Goal: Use online tool/utility: Utilize a website feature to perform a specific function

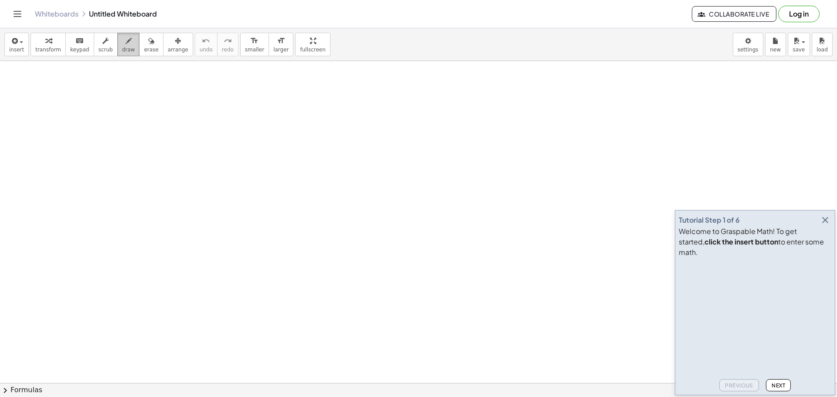
click at [117, 49] on button "draw" at bounding box center [128, 45] width 23 height 24
drag, startPoint x: 168, startPoint y: 111, endPoint x: 181, endPoint y: 143, distance: 34.4
drag, startPoint x: 201, startPoint y: 123, endPoint x: 165, endPoint y: 130, distance: 36.5
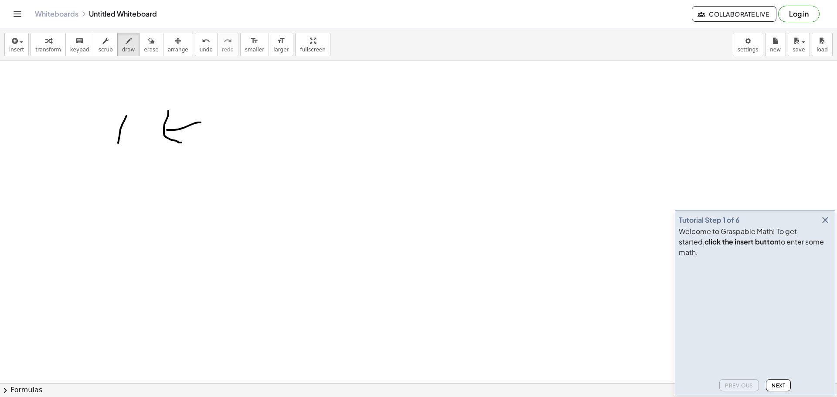
drag, startPoint x: 124, startPoint y: 121, endPoint x: 123, endPoint y: 159, distance: 38.0
drag, startPoint x: 235, startPoint y: 150, endPoint x: 245, endPoint y: 128, distance: 24.4
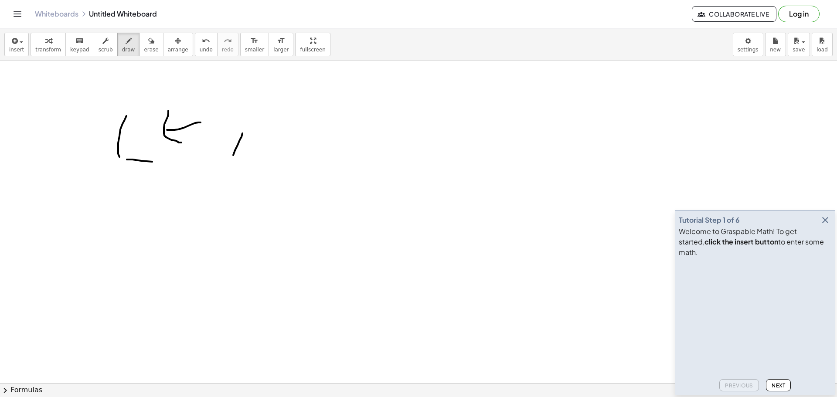
click at [195, 47] on button "undo undo" at bounding box center [206, 45] width 23 height 24
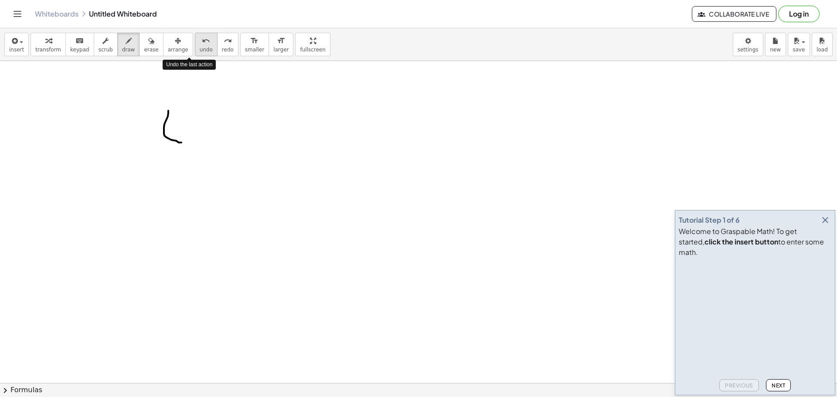
click at [195, 47] on button "undo undo" at bounding box center [206, 45] width 23 height 24
click at [824, 225] on icon "button" at bounding box center [825, 220] width 10 height 10
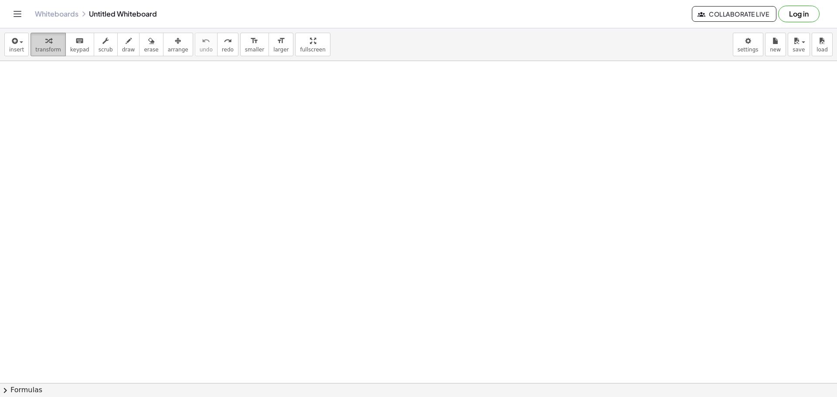
click at [45, 45] on icon "button" at bounding box center [48, 41] width 6 height 10
drag, startPoint x: 74, startPoint y: 106, endPoint x: 97, endPoint y: 88, distance: 29.8
click at [99, 47] on span "scrub" at bounding box center [106, 50] width 14 height 6
click at [117, 44] on button "draw" at bounding box center [128, 45] width 23 height 24
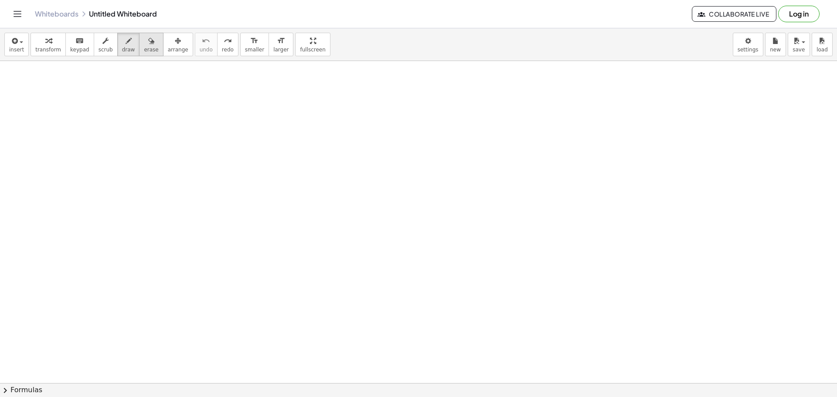
click at [144, 48] on span "erase" at bounding box center [151, 50] width 14 height 6
drag, startPoint x: 129, startPoint y: 120, endPoint x: 127, endPoint y: 63, distance: 56.7
click at [125, 41] on button "draw" at bounding box center [128, 45] width 23 height 24
click at [15, 46] on icon "button" at bounding box center [14, 41] width 8 height 10
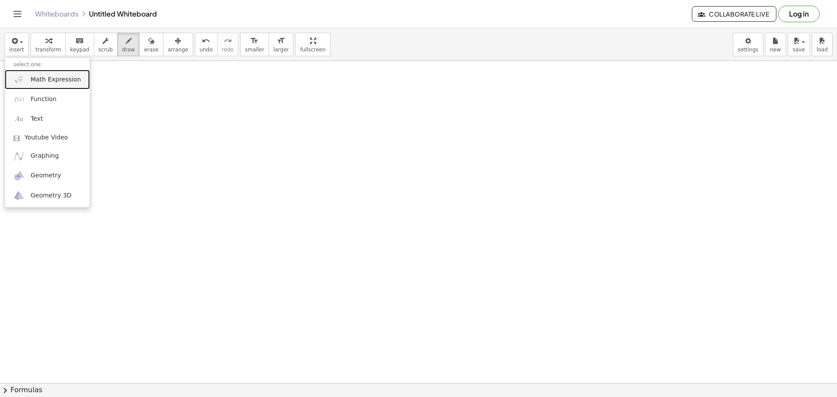
click at [61, 79] on span "Math Expression" at bounding box center [56, 79] width 50 height 9
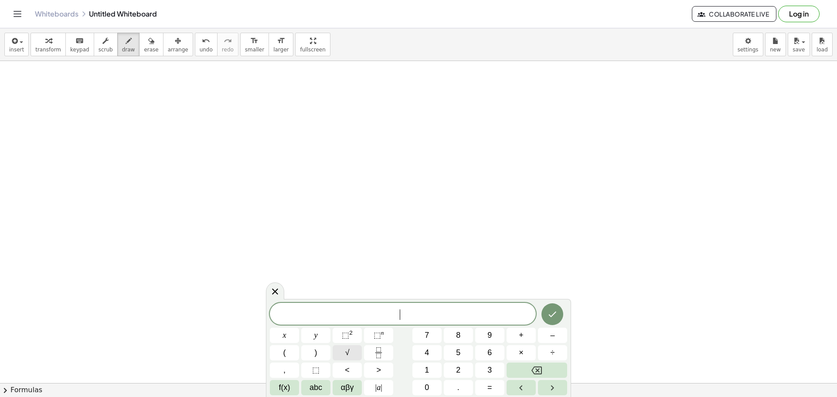
click at [346, 354] on span "√" at bounding box center [347, 353] width 4 height 12
drag, startPoint x: 412, startPoint y: 314, endPoint x: 346, endPoint y: 300, distance: 68.1
click at [346, 300] on div "******** √ ​ x y ⬚ 2 ⬚ n 7 8 9 + – ( ) √ 4 5 6 × ÷ , ⬚ < > 1 2 3 f(x) abc αβγ |…" at bounding box center [418, 347] width 305 height 99
click at [434, 359] on button "4" at bounding box center [426, 352] width 29 height 15
click at [461, 357] on button "5" at bounding box center [458, 352] width 29 height 15
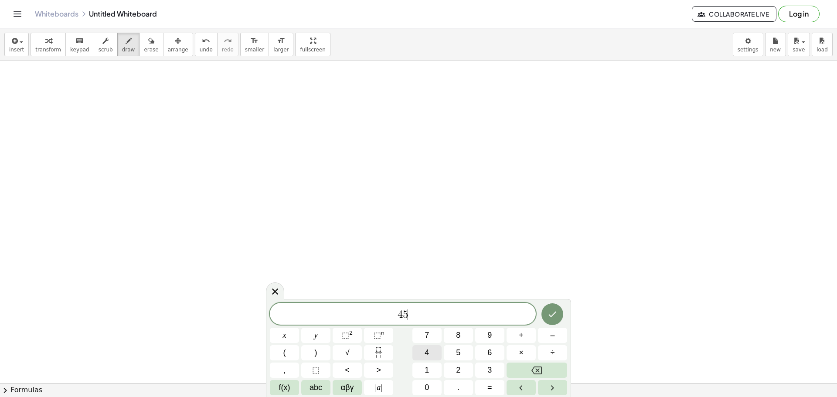
click at [434, 350] on button "4" at bounding box center [426, 352] width 29 height 15
click at [420, 352] on button "4" at bounding box center [426, 352] width 29 height 15
click at [343, 352] on button "√" at bounding box center [347, 352] width 29 height 15
click at [441, 350] on button "4" at bounding box center [426, 352] width 29 height 15
click at [458, 350] on span "5" at bounding box center [458, 353] width 4 height 12
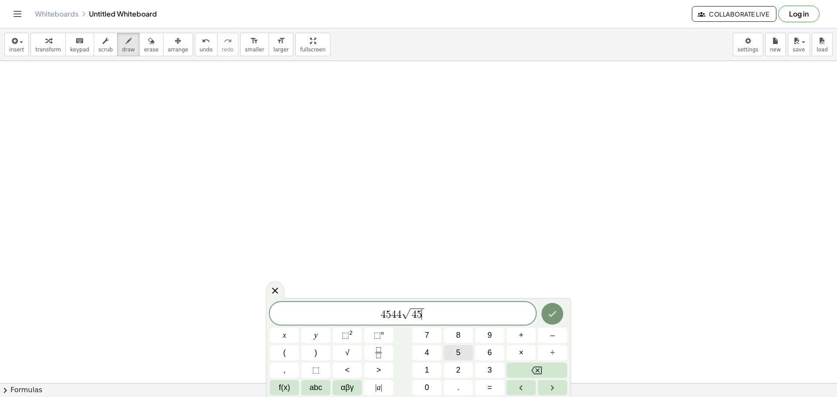
click at [471, 355] on button "5" at bounding box center [458, 352] width 29 height 15
click at [559, 317] on button "Done" at bounding box center [552, 314] width 22 height 22
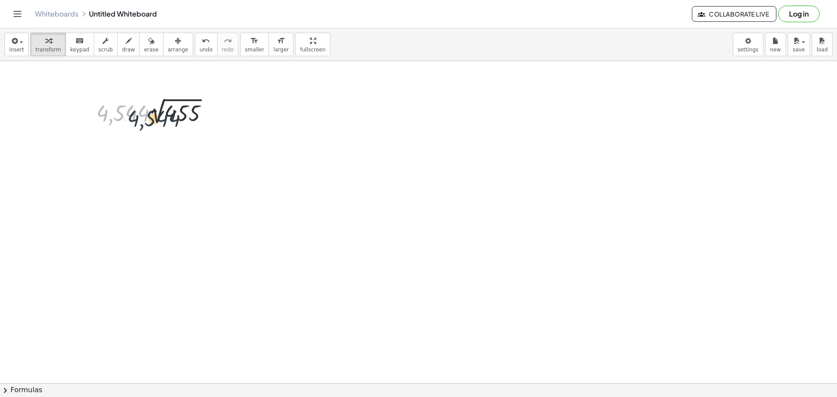
drag, startPoint x: 121, startPoint y: 116, endPoint x: 153, endPoint y: 121, distance: 32.3
click at [153, 121] on div at bounding box center [156, 111] width 128 height 32
click at [166, 114] on div at bounding box center [156, 111] width 128 height 32
drag, startPoint x: 232, startPoint y: 95, endPoint x: 61, endPoint y: 139, distance: 176.6
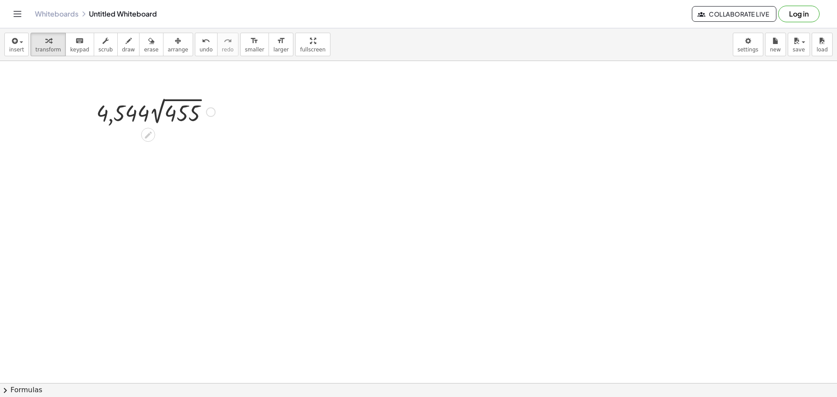
drag, startPoint x: 78, startPoint y: 59, endPoint x: 157, endPoint y: 135, distance: 109.2
click at [157, 136] on div "insert select one: Math Expression Function Text Youtube Video Graphing Geometr…" at bounding box center [418, 212] width 837 height 369
drag, startPoint x: 213, startPoint y: 111, endPoint x: 269, endPoint y: 96, distance: 58.2
drag, startPoint x: 194, startPoint y: 93, endPoint x: 329, endPoint y: 127, distance: 139.3
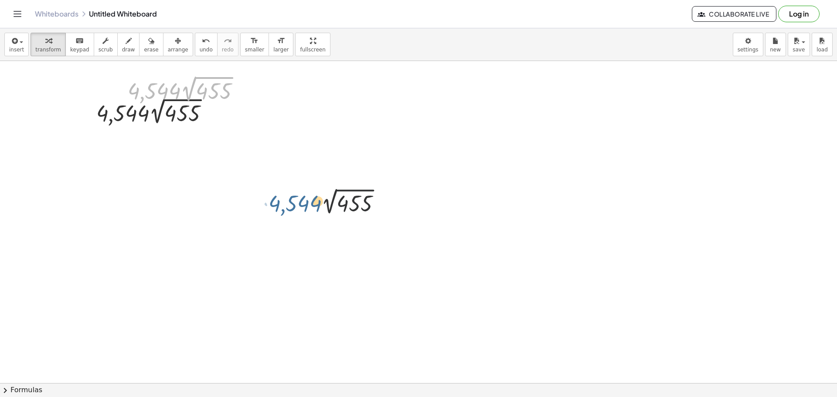
drag, startPoint x: 162, startPoint y: 92, endPoint x: 303, endPoint y: 217, distance: 188.4
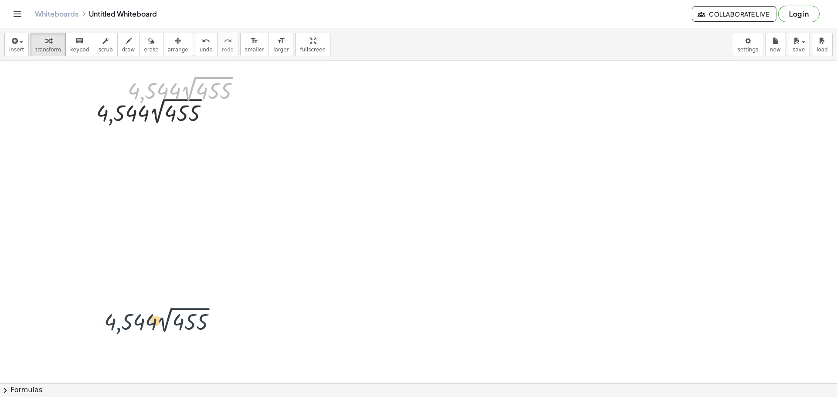
drag, startPoint x: 169, startPoint y: 98, endPoint x: 144, endPoint y: 324, distance: 228.1
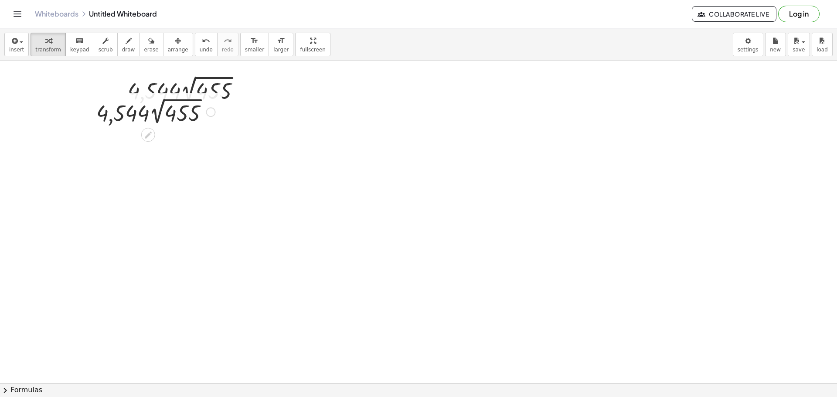
click at [130, 112] on div at bounding box center [156, 111] width 128 height 32
drag, startPoint x: 118, startPoint y: 119, endPoint x: 93, endPoint y: 133, distance: 29.1
drag, startPoint x: 119, startPoint y: 114, endPoint x: 108, endPoint y: 113, distance: 11.4
click at [108, 113] on div at bounding box center [156, 111] width 128 height 32
drag, startPoint x: 130, startPoint y: 111, endPoint x: 55, endPoint y: 127, distance: 76.2
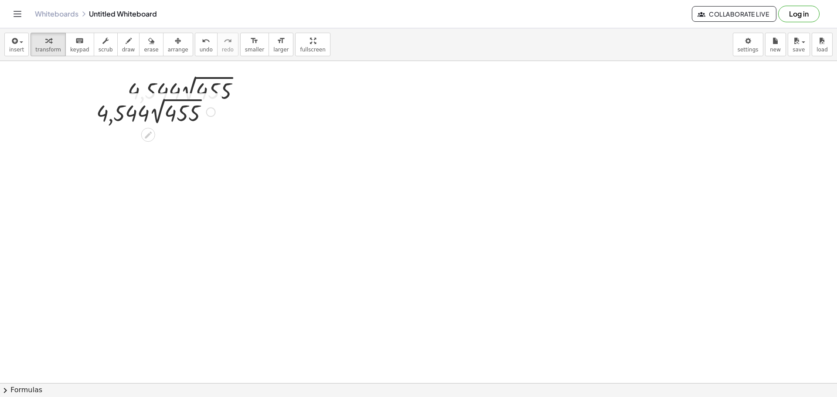
drag, startPoint x: 57, startPoint y: 127, endPoint x: 106, endPoint y: 109, distance: 52.8
click at [106, 109] on div at bounding box center [156, 111] width 128 height 32
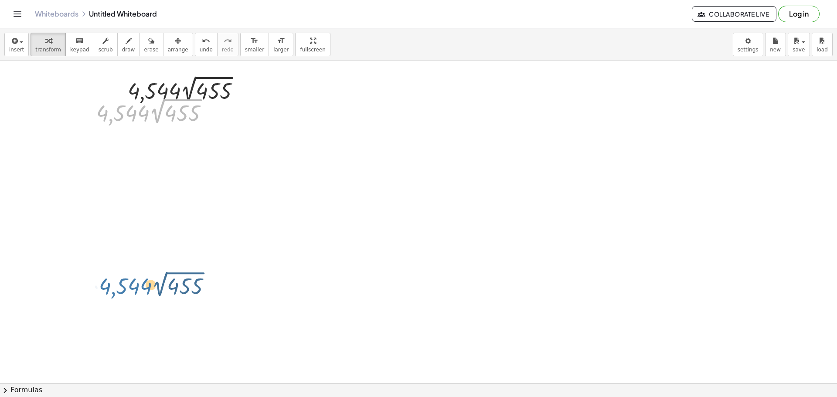
drag, startPoint x: 109, startPoint y: 118, endPoint x: 112, endPoint y: 288, distance: 170.1
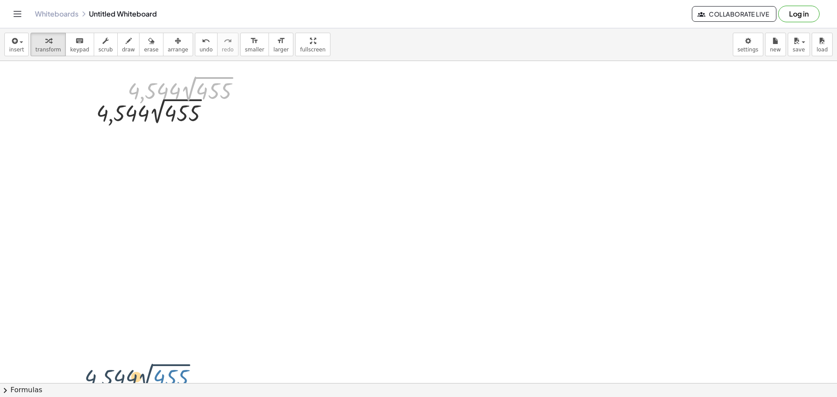
drag, startPoint x: 204, startPoint y: 86, endPoint x: 165, endPoint y: 350, distance: 267.0
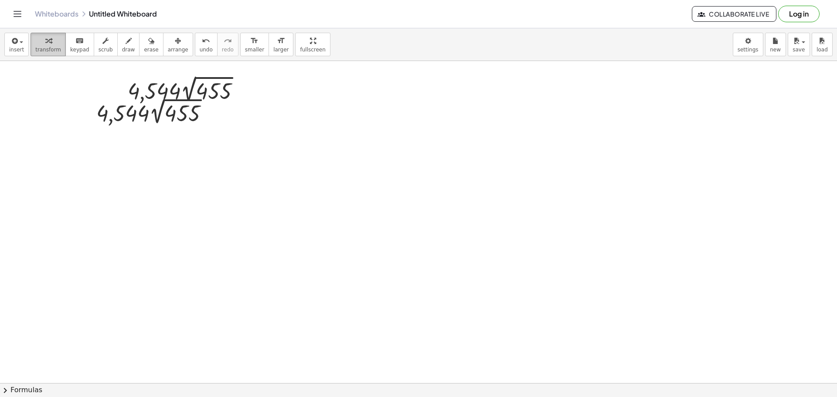
click at [43, 48] on span "transform" at bounding box center [48, 50] width 26 height 6
click at [244, 48] on button "format_size smaller" at bounding box center [254, 45] width 29 height 24
click at [269, 46] on button "format_size larger" at bounding box center [281, 45] width 25 height 24
click at [245, 47] on span "smaller" at bounding box center [254, 50] width 19 height 6
click at [238, 82] on div at bounding box center [187, 88] width 111 height 27
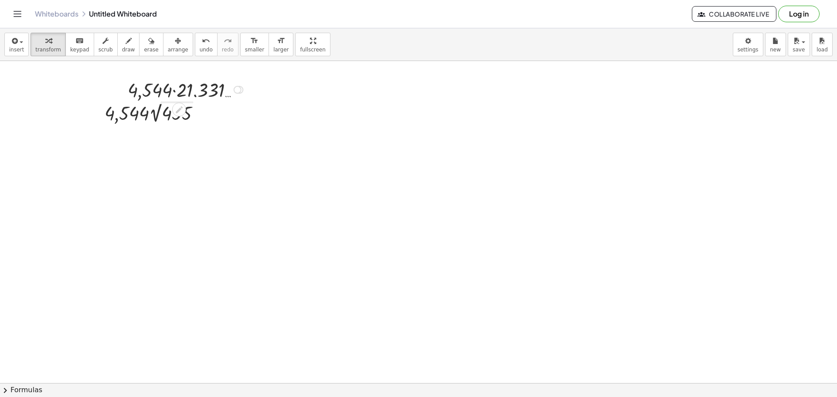
click at [245, 90] on div at bounding box center [186, 89] width 127 height 26
click at [236, 90] on div at bounding box center [236, 90] width 8 height 8
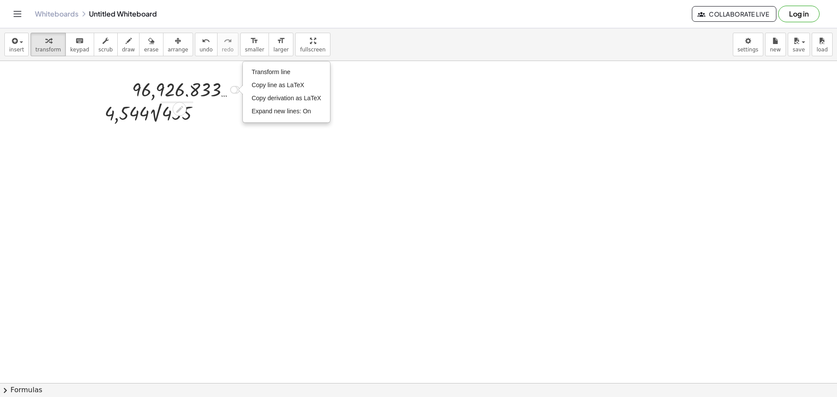
click at [229, 88] on div at bounding box center [187, 89] width 119 height 25
click at [223, 88] on div at bounding box center [187, 89] width 119 height 25
click at [219, 90] on div at bounding box center [187, 89] width 119 height 25
click at [199, 112] on div at bounding box center [201, 112] width 8 height 8
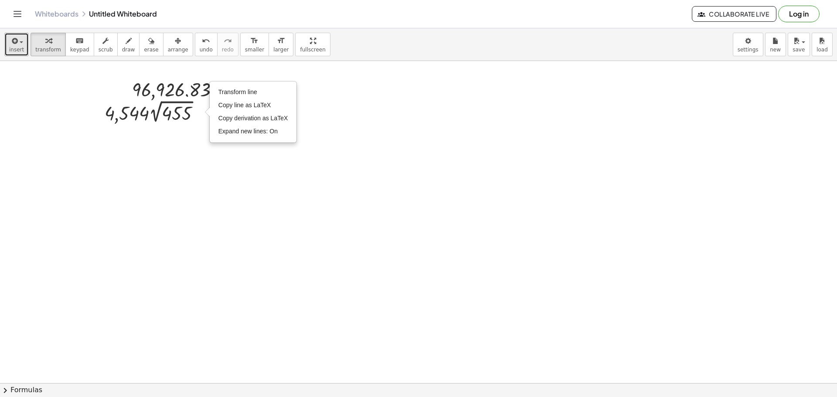
click at [22, 51] on span "insert" at bounding box center [16, 50] width 15 height 6
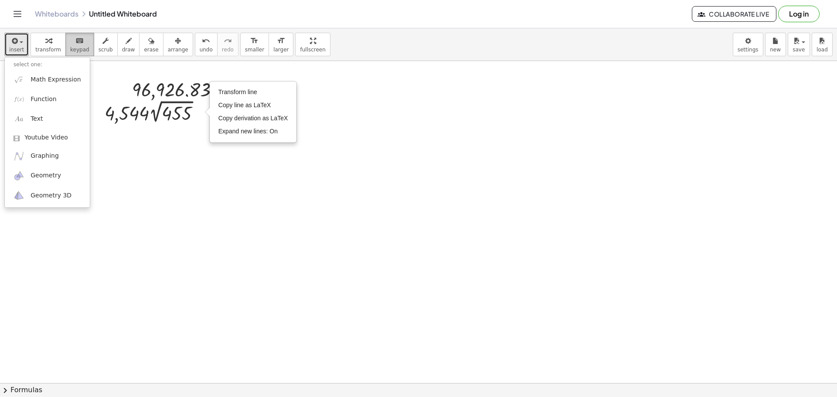
click at [70, 46] on button "keyboard keypad" at bounding box center [79, 45] width 29 height 24
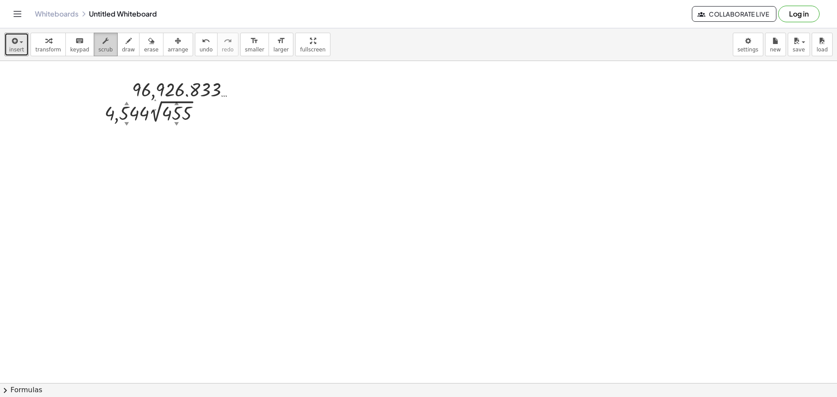
click at [99, 49] on span "scrub" at bounding box center [106, 50] width 14 height 6
drag, startPoint x: 149, startPoint y: 82, endPoint x: 196, endPoint y: 96, distance: 48.7
click at [185, 94] on div at bounding box center [187, 89] width 119 height 25
drag, startPoint x: 197, startPoint y: 96, endPoint x: 116, endPoint y: 59, distance: 88.9
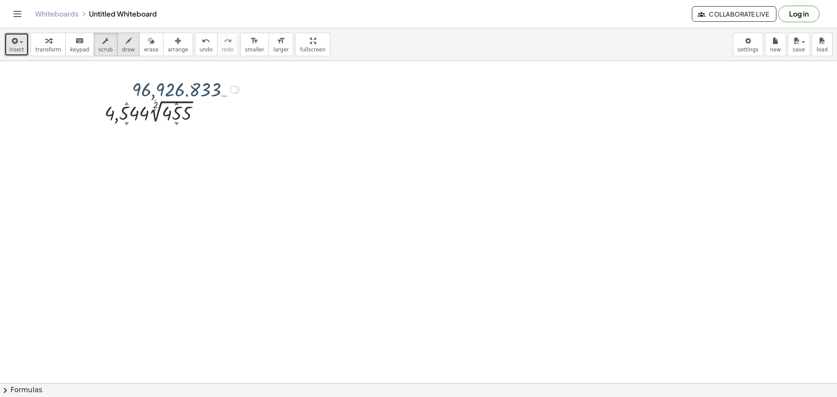
click at [126, 44] on icon "button" at bounding box center [129, 41] width 6 height 10
drag, startPoint x: 137, startPoint y: 86, endPoint x: 184, endPoint y: 91, distance: 47.8
drag, startPoint x: 141, startPoint y: 94, endPoint x: 118, endPoint y: 123, distance: 37.2
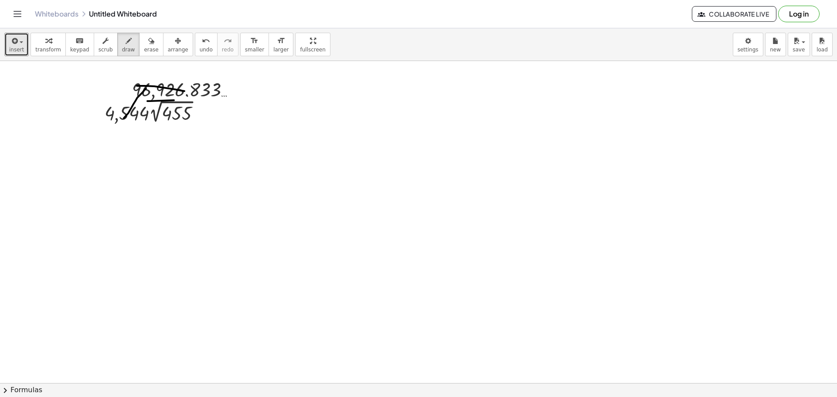
drag, startPoint x: 118, startPoint y: 123, endPoint x: 179, endPoint y: 112, distance: 61.5
drag, startPoint x: 179, startPoint y: 112, endPoint x: 88, endPoint y: 73, distance: 99.2
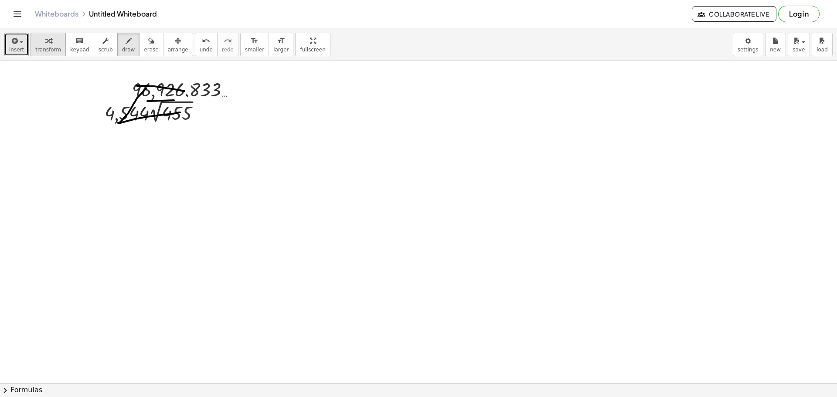
click at [48, 51] on span "transform" at bounding box center [48, 50] width 26 height 6
drag, startPoint x: 164, startPoint y: 92, endPoint x: 95, endPoint y: 82, distance: 69.9
click at [146, 43] on button "erase" at bounding box center [151, 45] width 24 height 24
click at [168, 44] on div "button" at bounding box center [178, 40] width 20 height 10
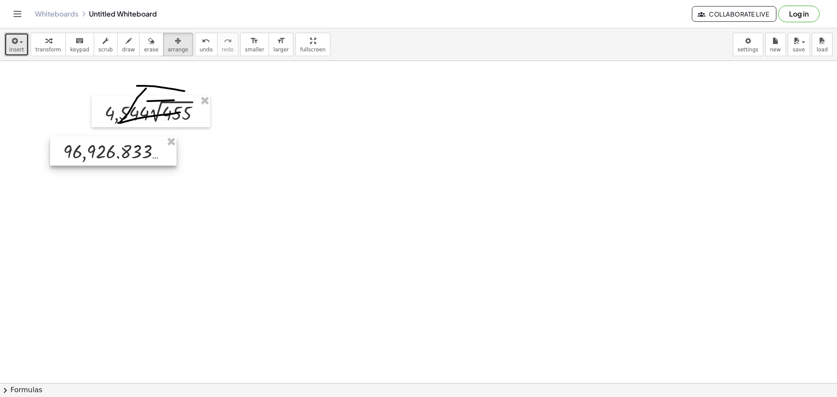
drag, startPoint x: 170, startPoint y: 92, endPoint x: 101, endPoint y: 153, distance: 92.6
click at [101, 153] on div at bounding box center [113, 150] width 126 height 29
drag, startPoint x: 119, startPoint y: 153, endPoint x: 108, endPoint y: 186, distance: 35.0
click at [108, 166] on div at bounding box center [113, 150] width 126 height 29
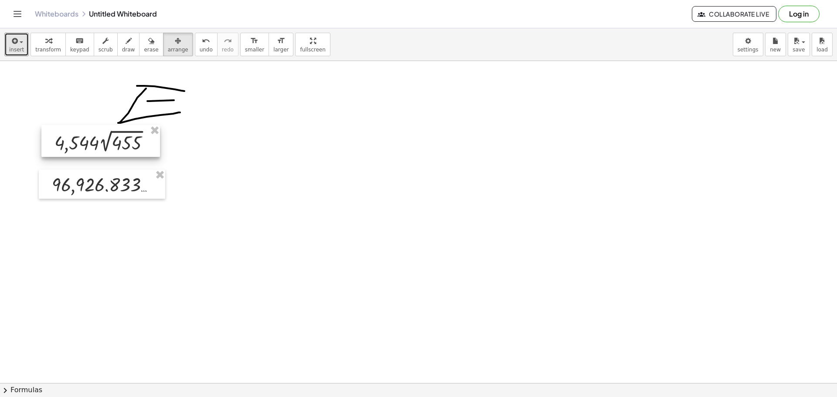
drag, startPoint x: 138, startPoint y: 104, endPoint x: 88, endPoint y: 136, distance: 59.6
click at [88, 136] on div at bounding box center [100, 141] width 119 height 32
drag, startPoint x: 208, startPoint y: 77, endPoint x: 74, endPoint y: 215, distance: 192.7
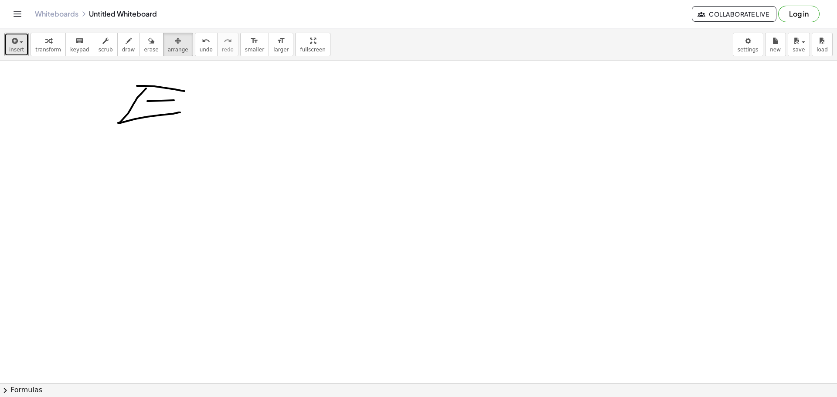
drag, startPoint x: 169, startPoint y: 80, endPoint x: 2, endPoint y: 211, distance: 212.4
click at [139, 46] on button "erase" at bounding box center [151, 45] width 24 height 24
drag, startPoint x: 144, startPoint y: 68, endPoint x: 143, endPoint y: 4, distance: 64.1
